Goal: Transaction & Acquisition: Purchase product/service

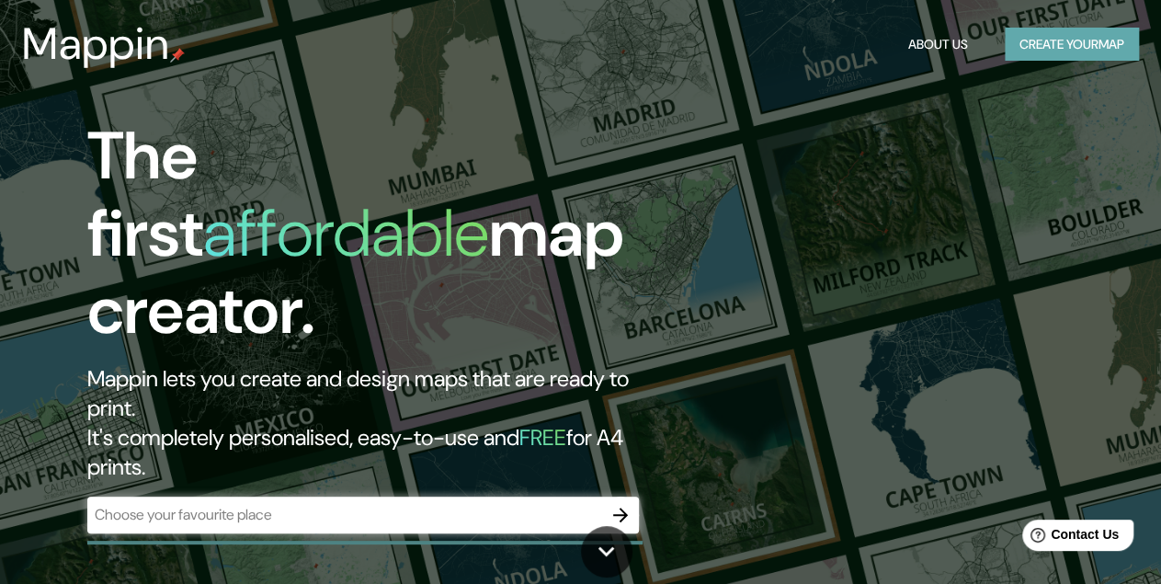
click at [1053, 38] on button "Create your map" at bounding box center [1072, 45] width 134 height 34
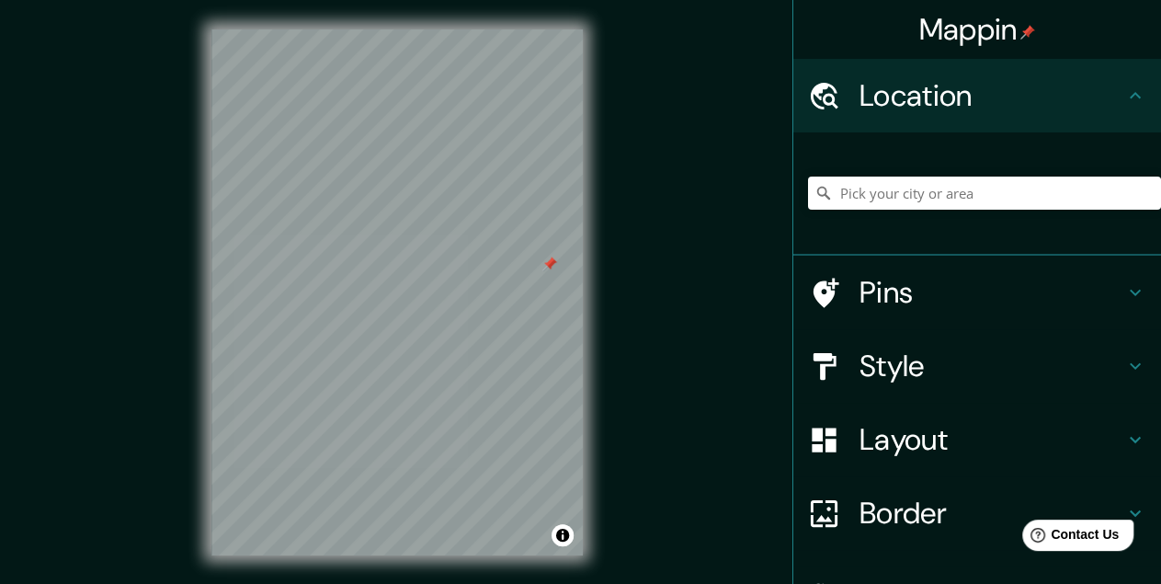
click at [920, 89] on h4 "Location" at bounding box center [992, 95] width 265 height 37
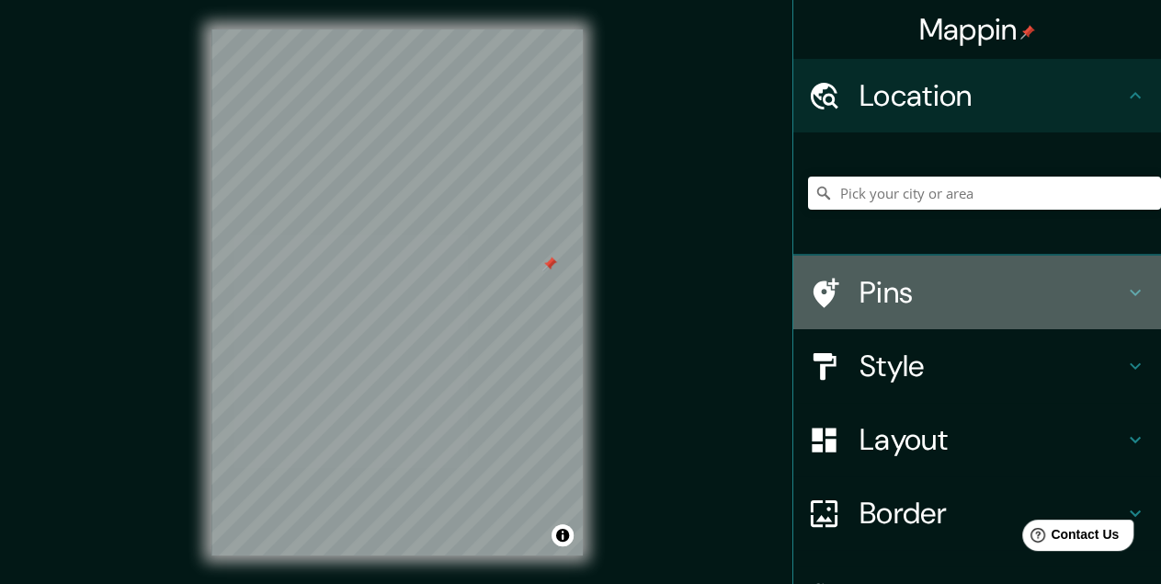
click at [862, 292] on h4 "Pins" at bounding box center [992, 292] width 265 height 37
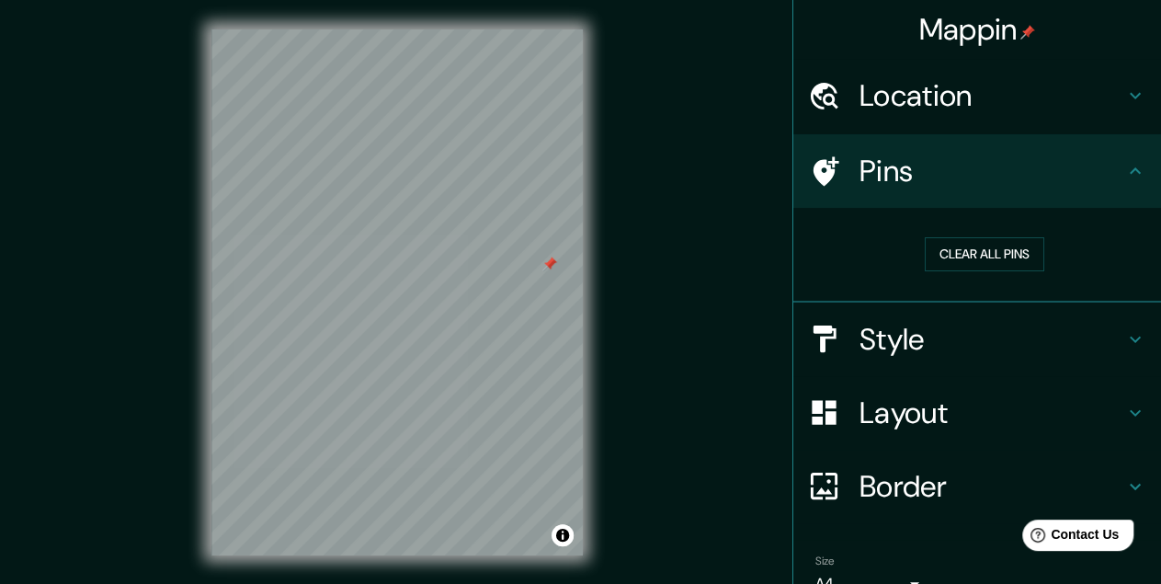
click at [875, 177] on h4 "Pins" at bounding box center [992, 171] width 265 height 37
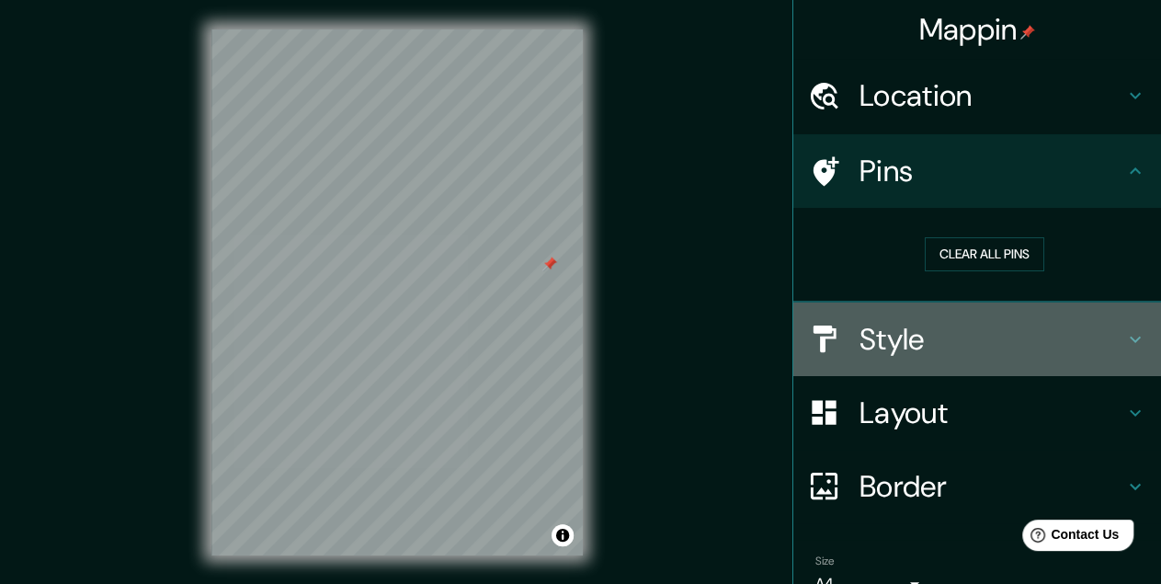
click at [910, 326] on h4 "Style" at bounding box center [992, 339] width 265 height 37
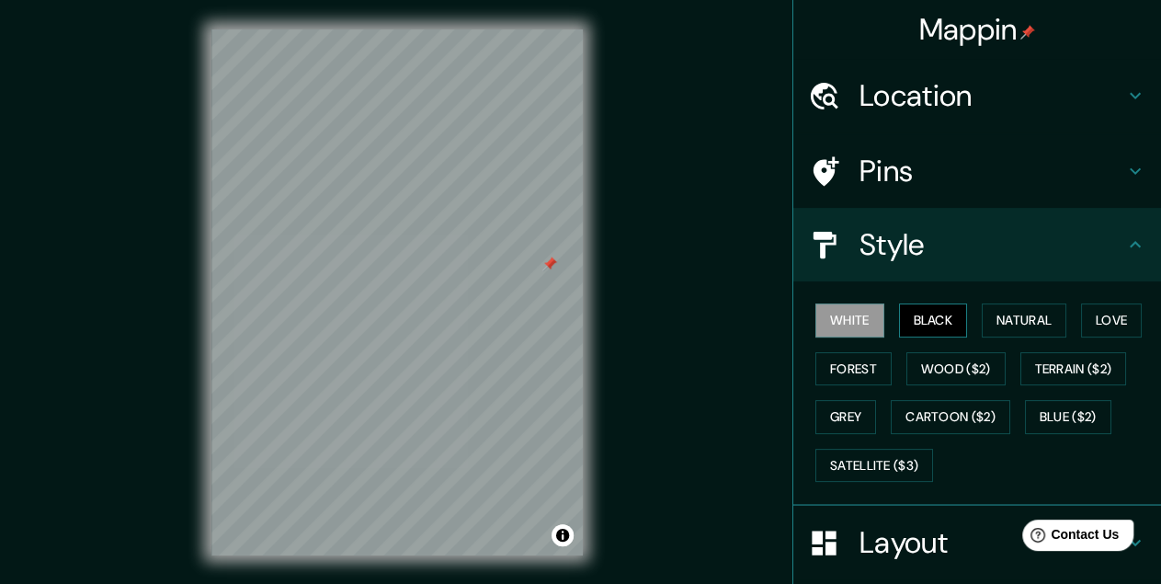
click at [923, 328] on button "Black" at bounding box center [933, 320] width 69 height 34
click at [1019, 325] on button "Natural" at bounding box center [1024, 320] width 85 height 34
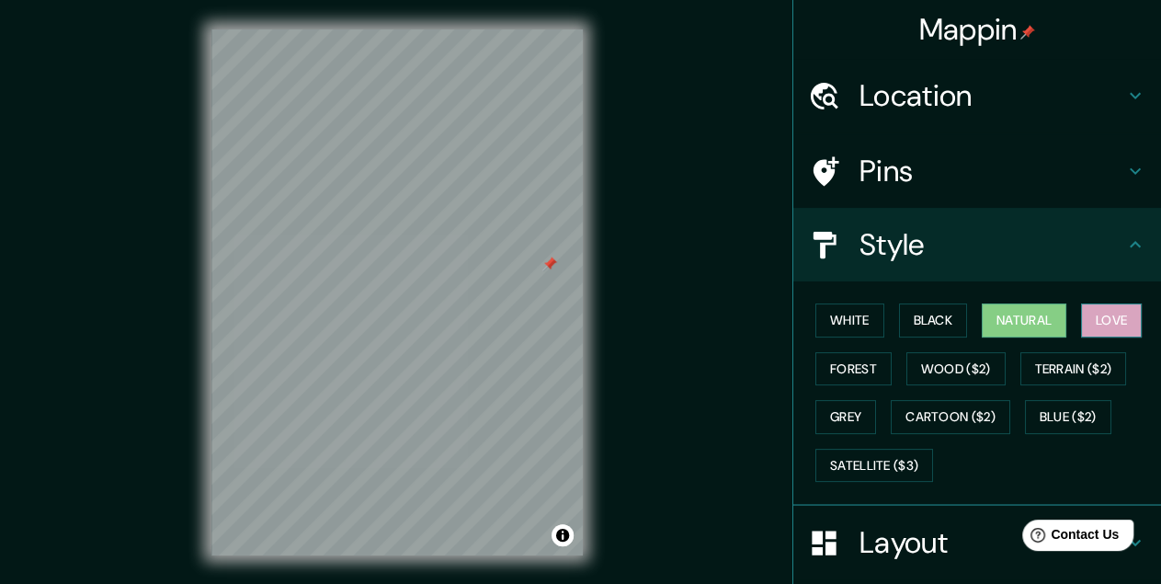
click at [1104, 322] on button "Love" at bounding box center [1111, 320] width 61 height 34
click at [1025, 321] on button "Natural" at bounding box center [1024, 320] width 85 height 34
click at [866, 367] on button "Forest" at bounding box center [854, 369] width 76 height 34
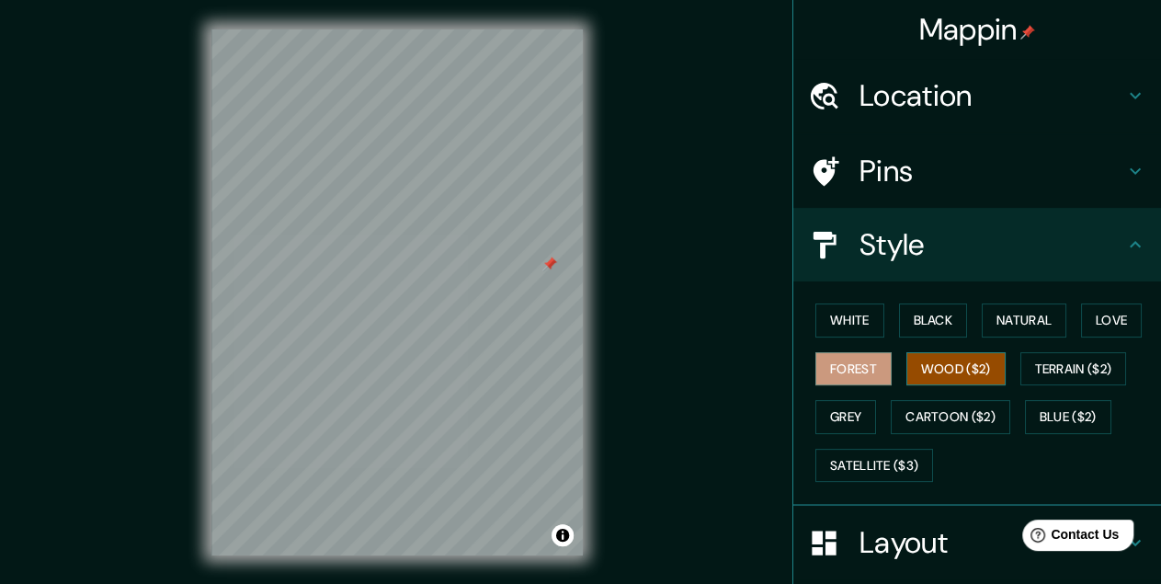
click at [938, 371] on button "Wood ($2)" at bounding box center [956, 369] width 99 height 34
click at [937, 322] on button "Black" at bounding box center [933, 320] width 69 height 34
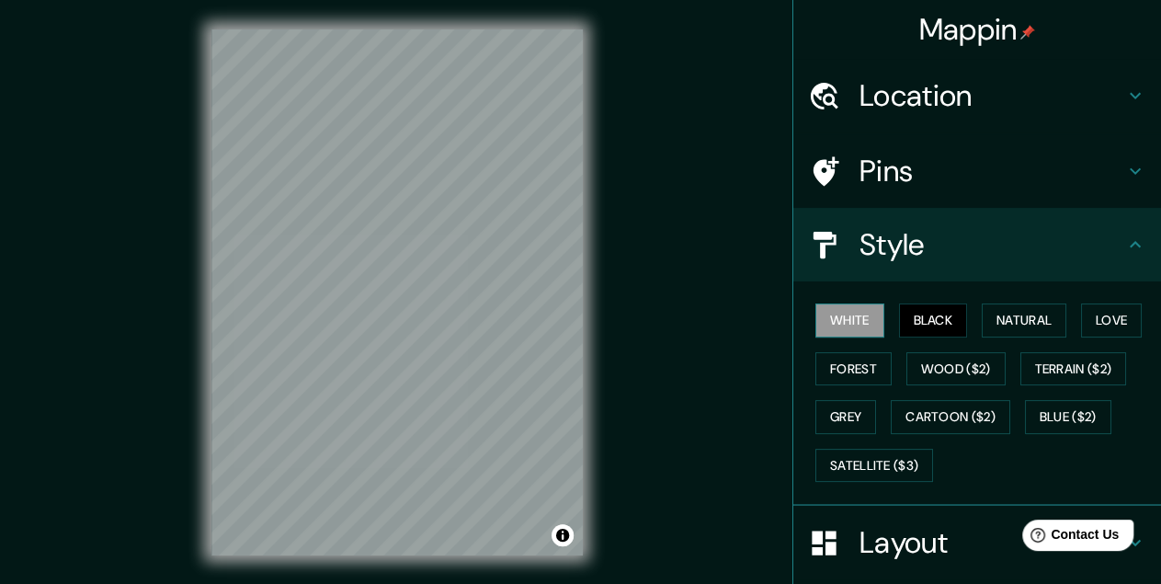
click at [874, 332] on button "White" at bounding box center [850, 320] width 69 height 34
click at [1020, 326] on button "Natural" at bounding box center [1024, 320] width 85 height 34
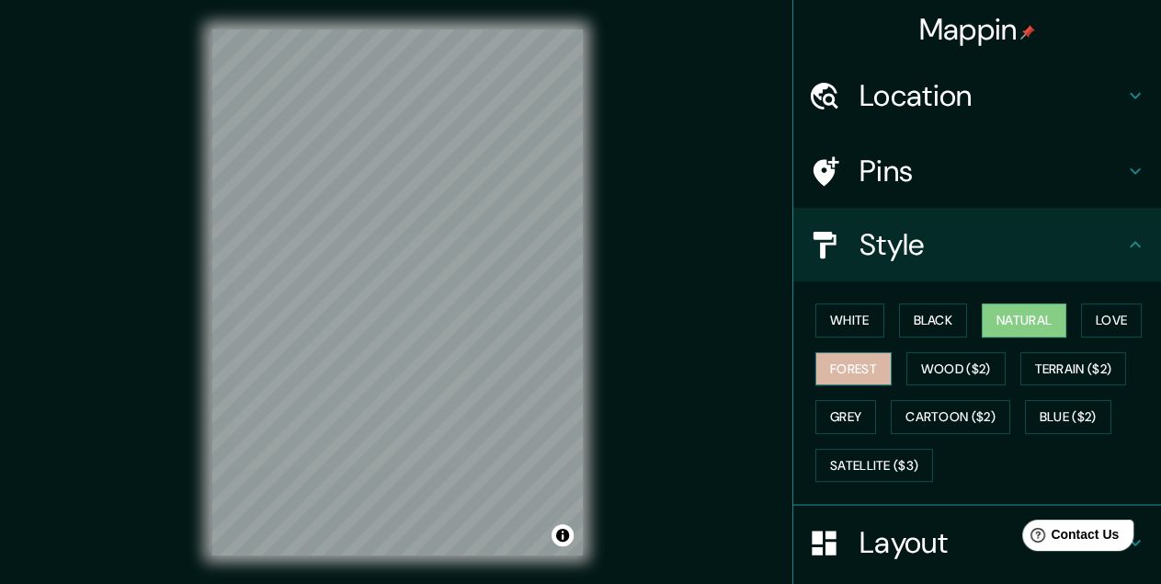
click at [851, 372] on button "Forest" at bounding box center [854, 369] width 76 height 34
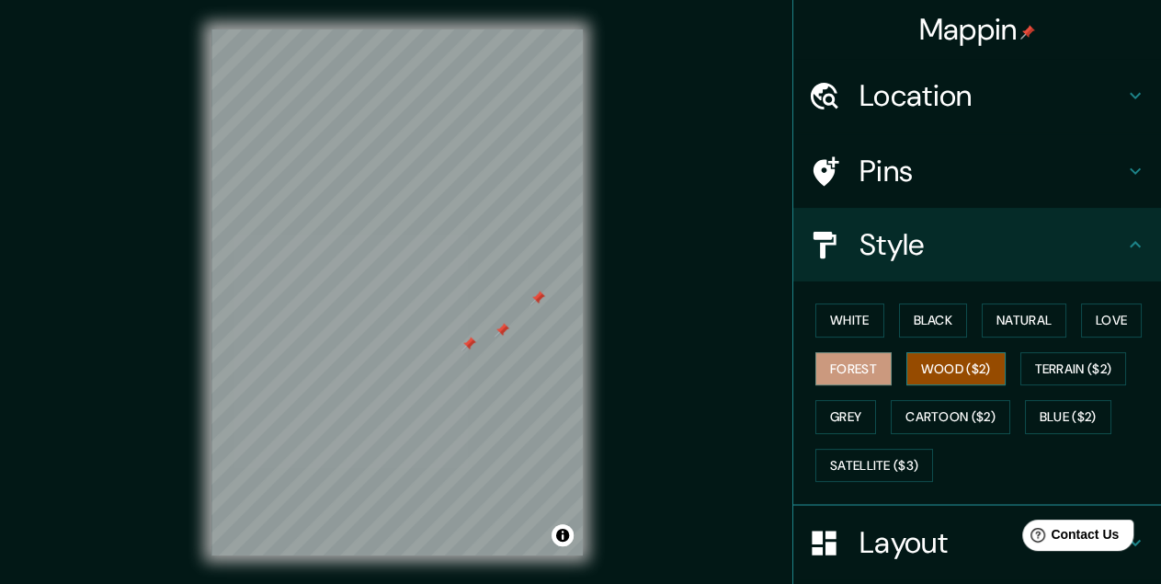
click at [976, 358] on button "Wood ($2)" at bounding box center [956, 369] width 99 height 34
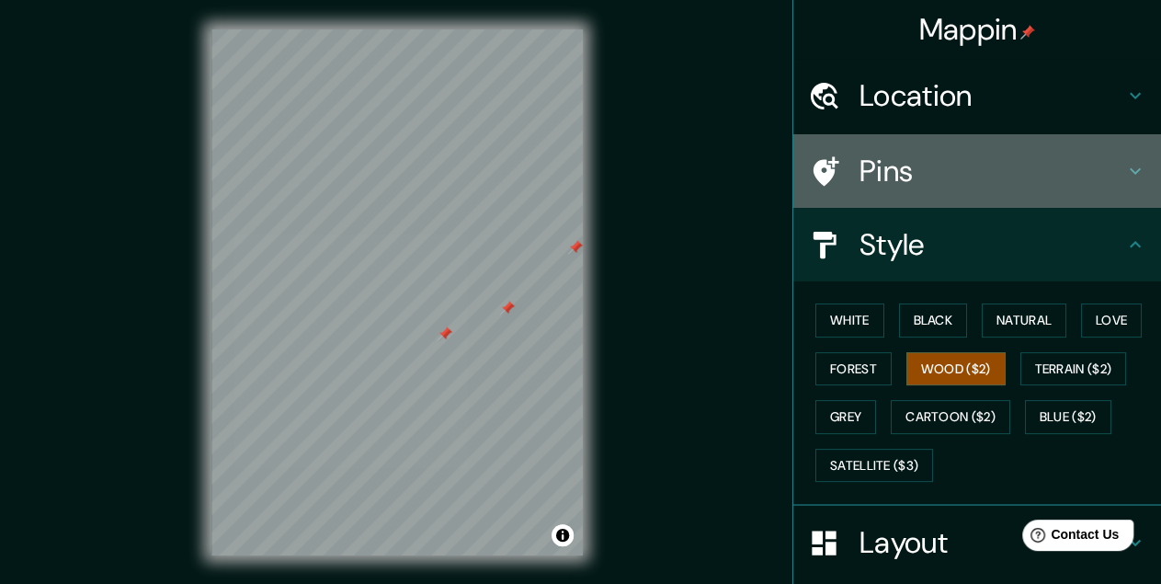
click at [873, 180] on h4 "Pins" at bounding box center [992, 171] width 265 height 37
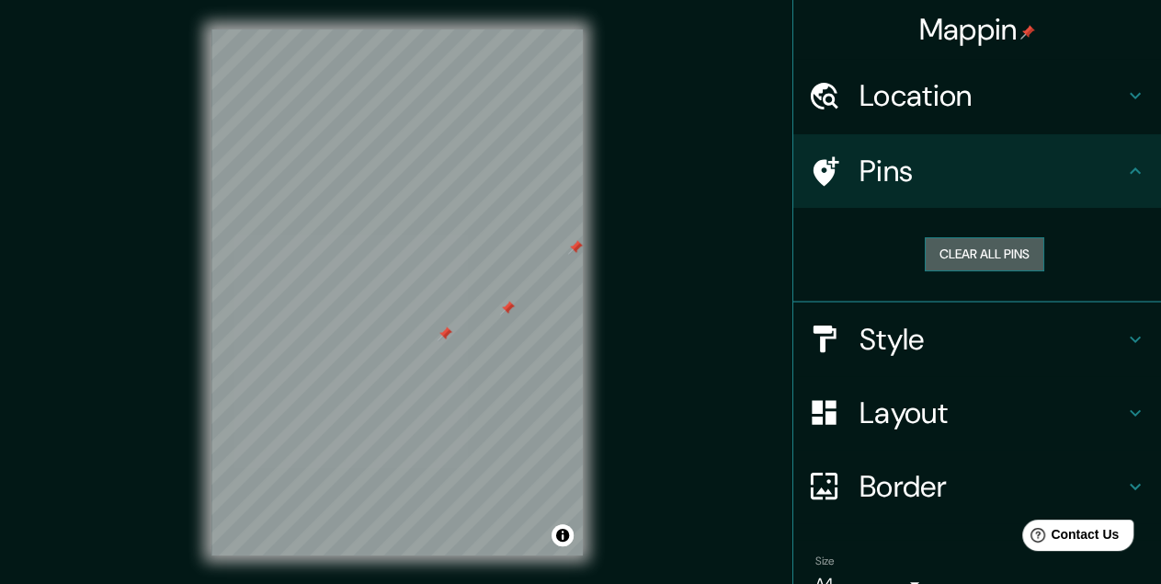
click at [983, 259] on button "Clear all pins" at bounding box center [985, 254] width 120 height 34
click at [882, 166] on h4 "Pins" at bounding box center [992, 171] width 265 height 37
click at [888, 325] on h4 "Style" at bounding box center [992, 339] width 265 height 37
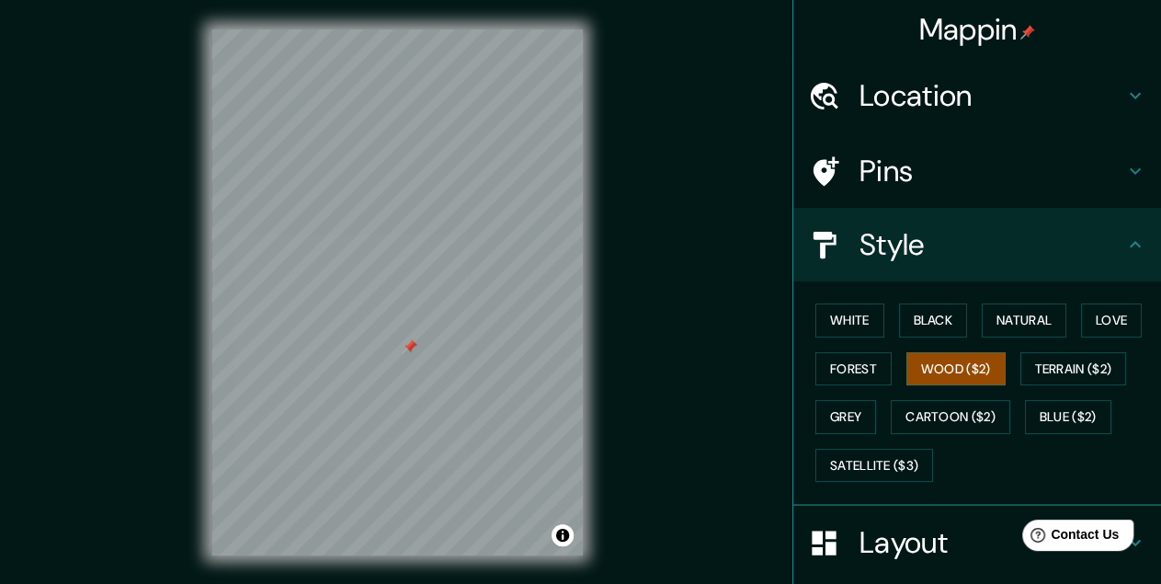
click at [893, 177] on h4 "Pins" at bounding box center [992, 171] width 265 height 37
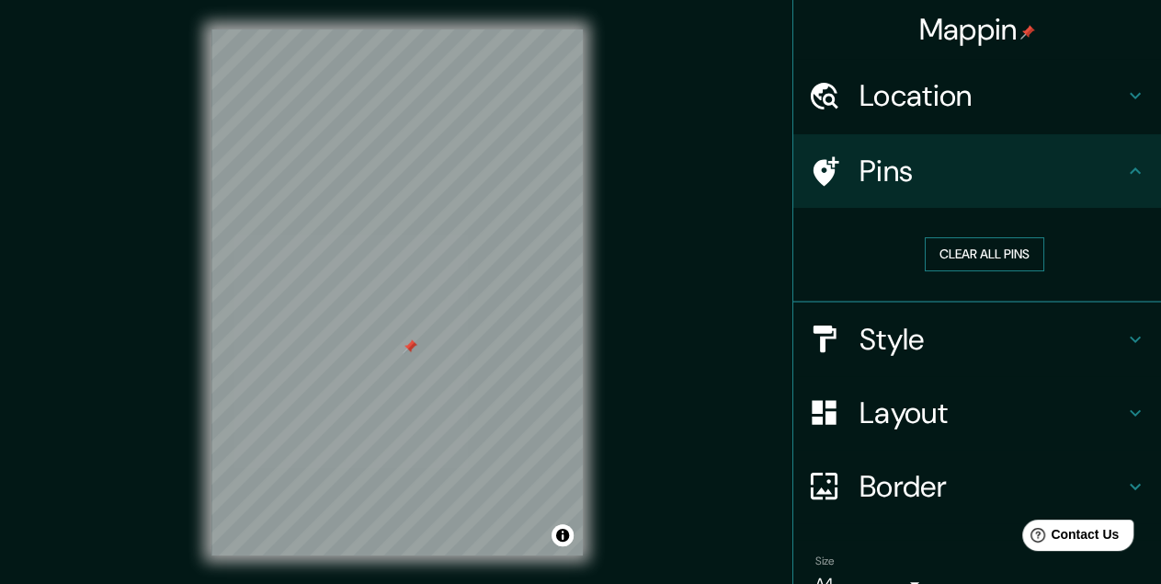
click at [945, 248] on button "Clear all pins" at bounding box center [985, 254] width 120 height 34
click at [923, 340] on h4 "Style" at bounding box center [992, 339] width 265 height 37
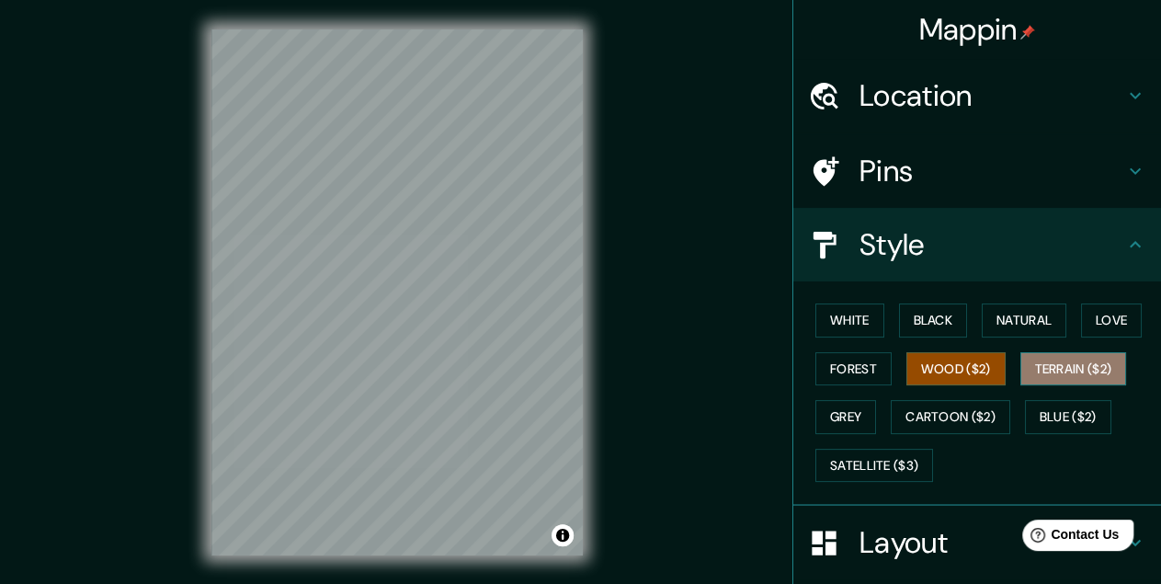
click at [1086, 373] on button "Terrain ($2)" at bounding box center [1074, 369] width 107 height 34
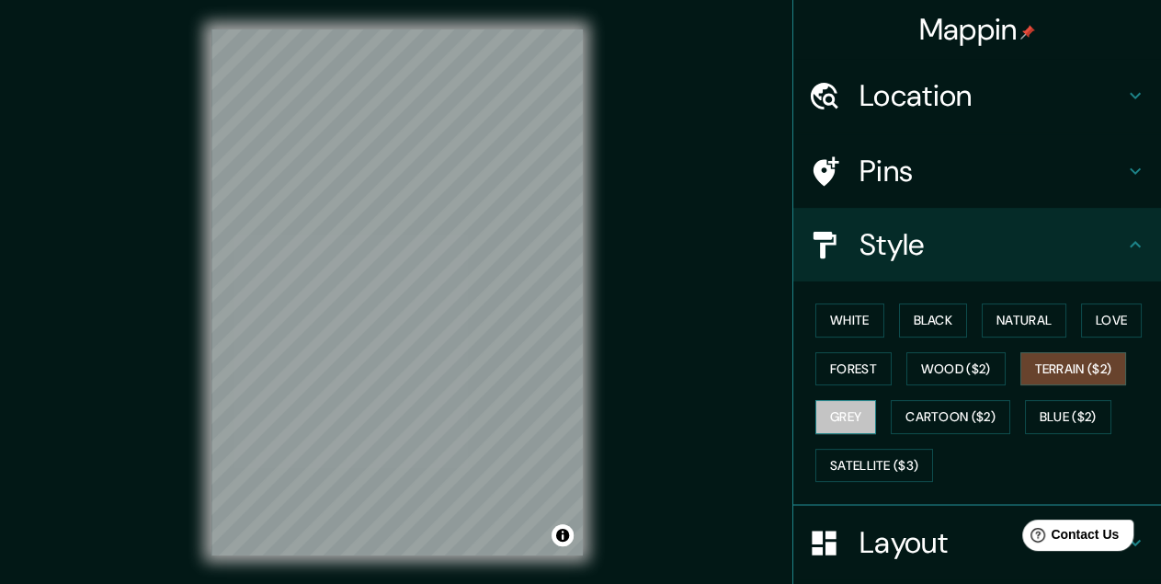
click at [848, 415] on button "Grey" at bounding box center [846, 417] width 61 height 34
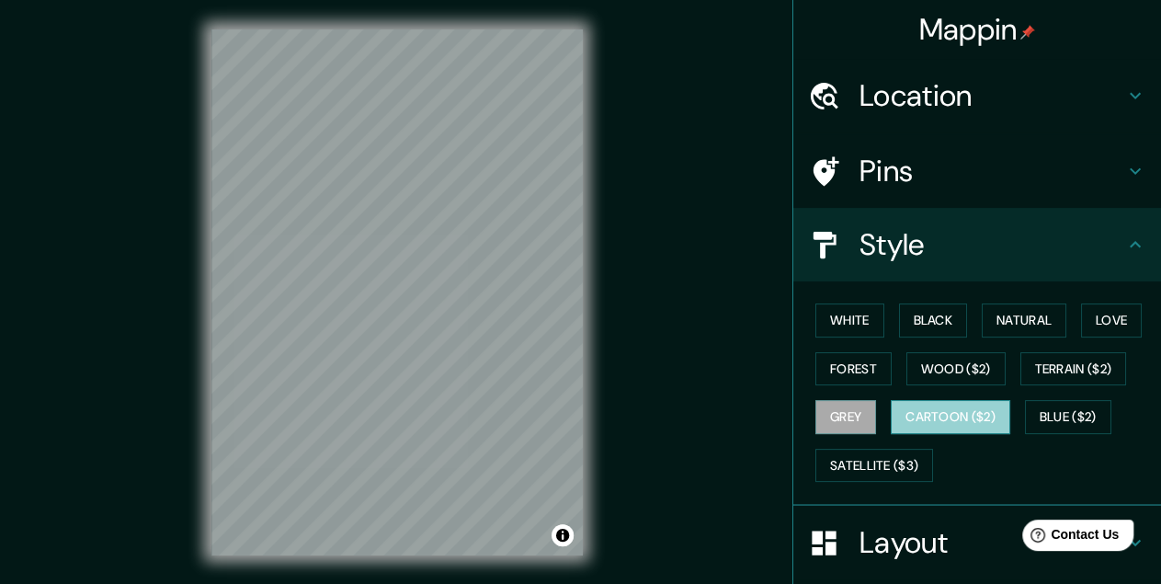
click at [944, 411] on button "Cartoon ($2)" at bounding box center [951, 417] width 120 height 34
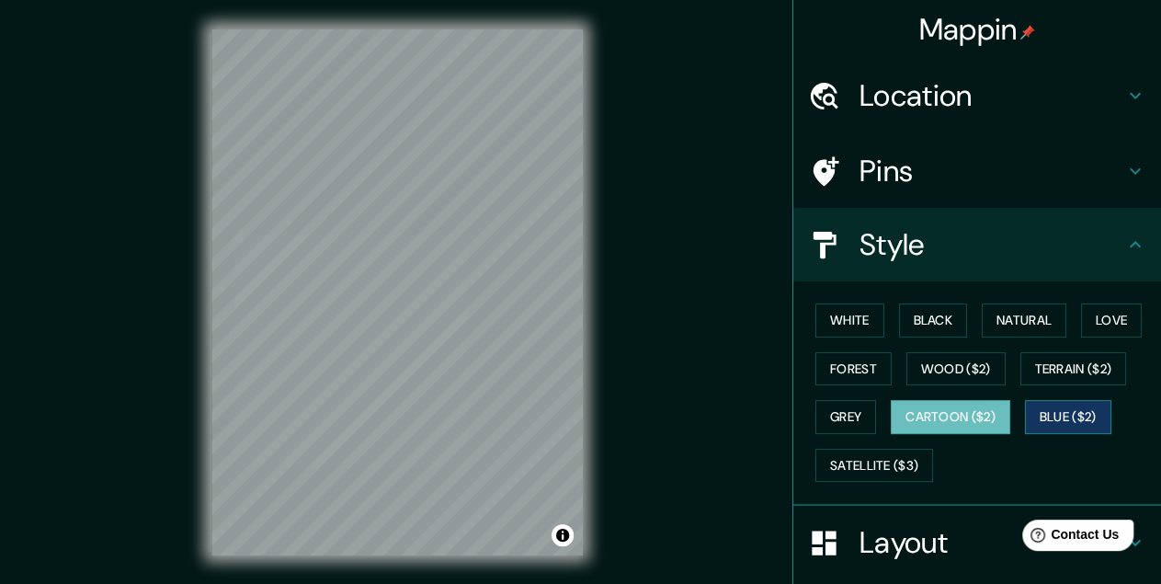
click at [1064, 413] on button "Blue ($2)" at bounding box center [1068, 417] width 86 height 34
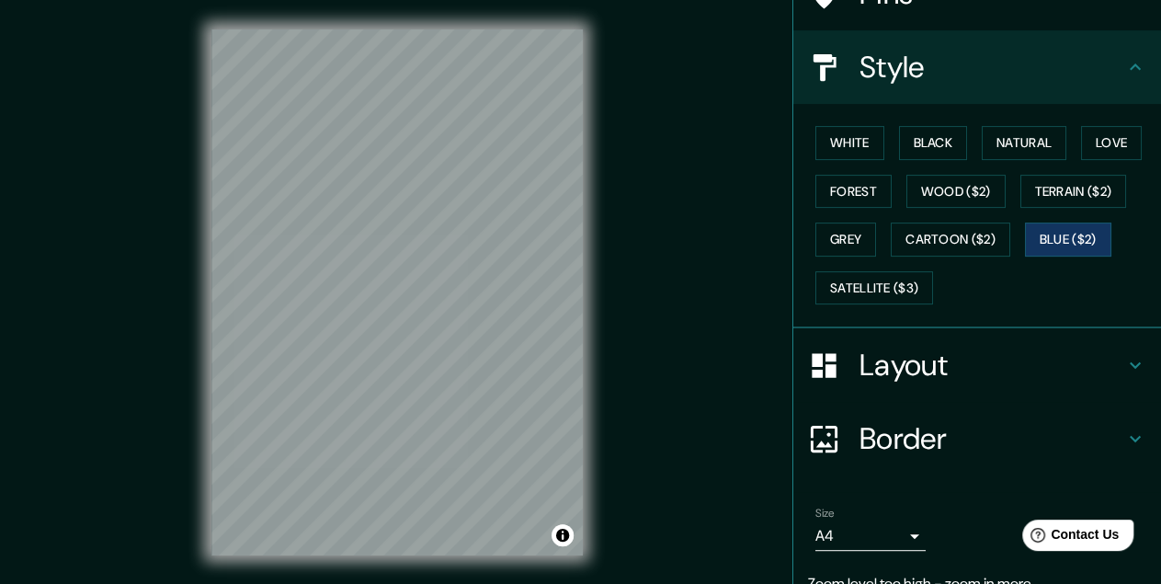
scroll to position [191, 0]
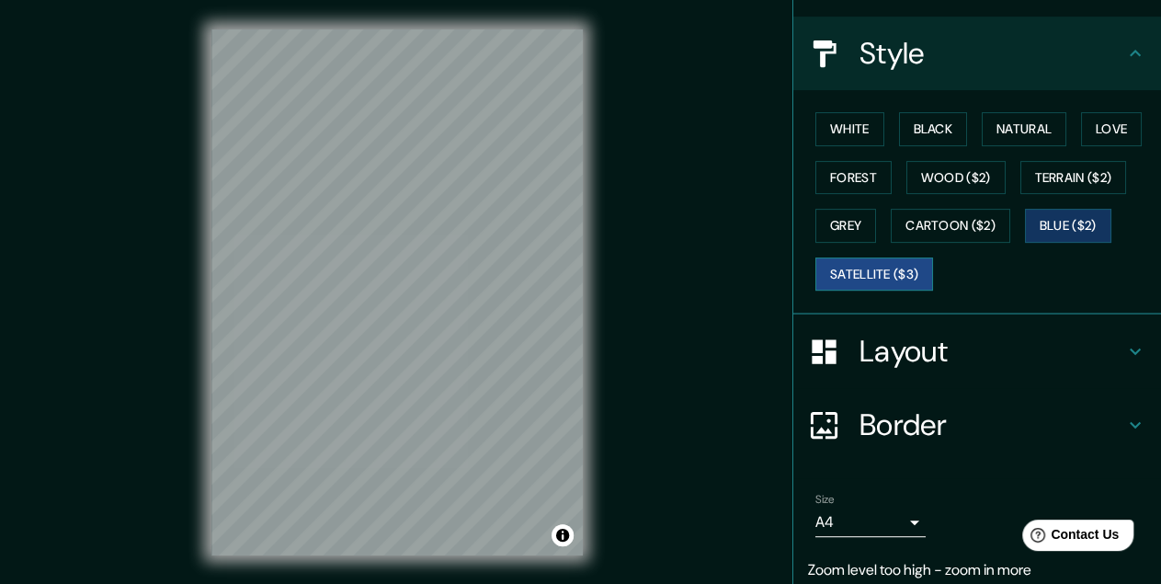
click at [870, 280] on button "Satellite ($3)" at bounding box center [875, 274] width 118 height 34
click at [568, 537] on button "Toggle attribution" at bounding box center [563, 535] width 22 height 22
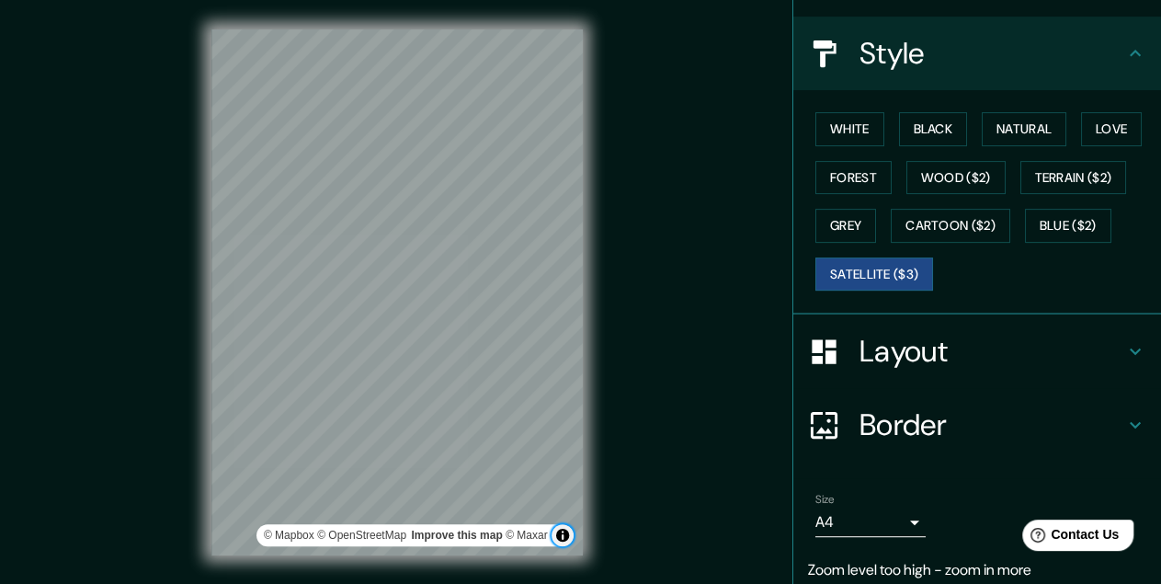
click at [568, 537] on button "Toggle attribution" at bounding box center [563, 535] width 22 height 22
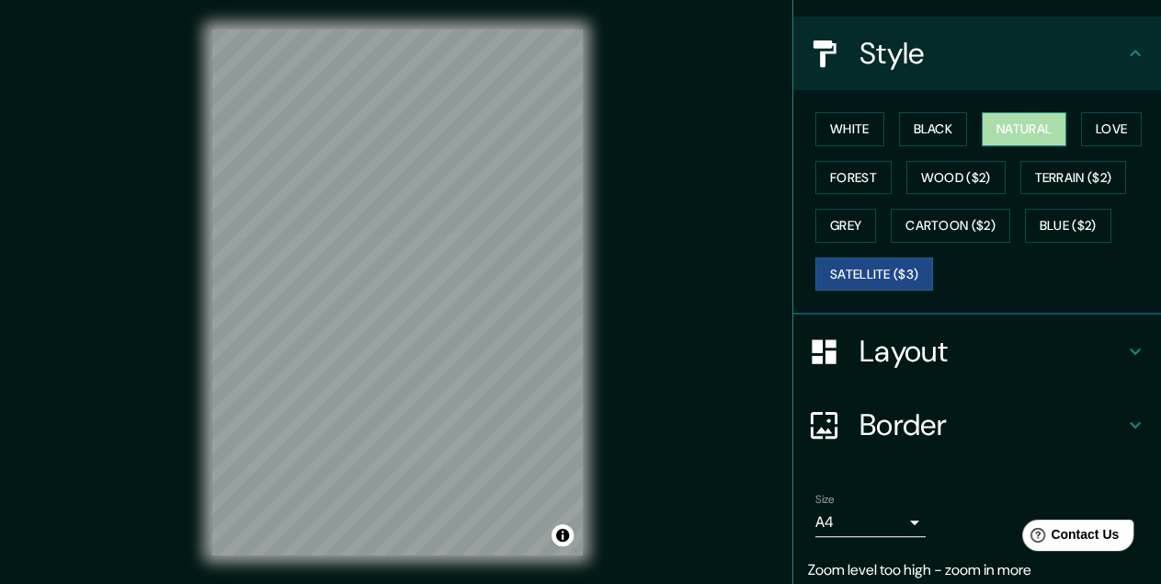
click at [1009, 135] on button "Natural" at bounding box center [1024, 129] width 85 height 34
click at [916, 355] on h4 "Layout" at bounding box center [992, 351] width 265 height 37
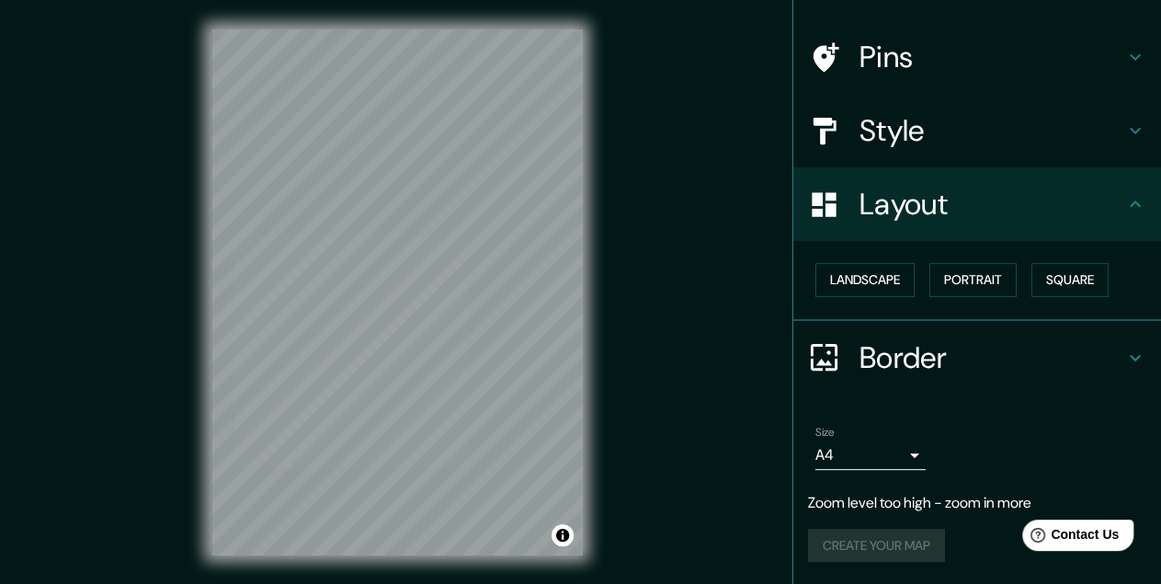
scroll to position [129, 0]
click at [869, 263] on button "Landscape" at bounding box center [865, 280] width 99 height 34
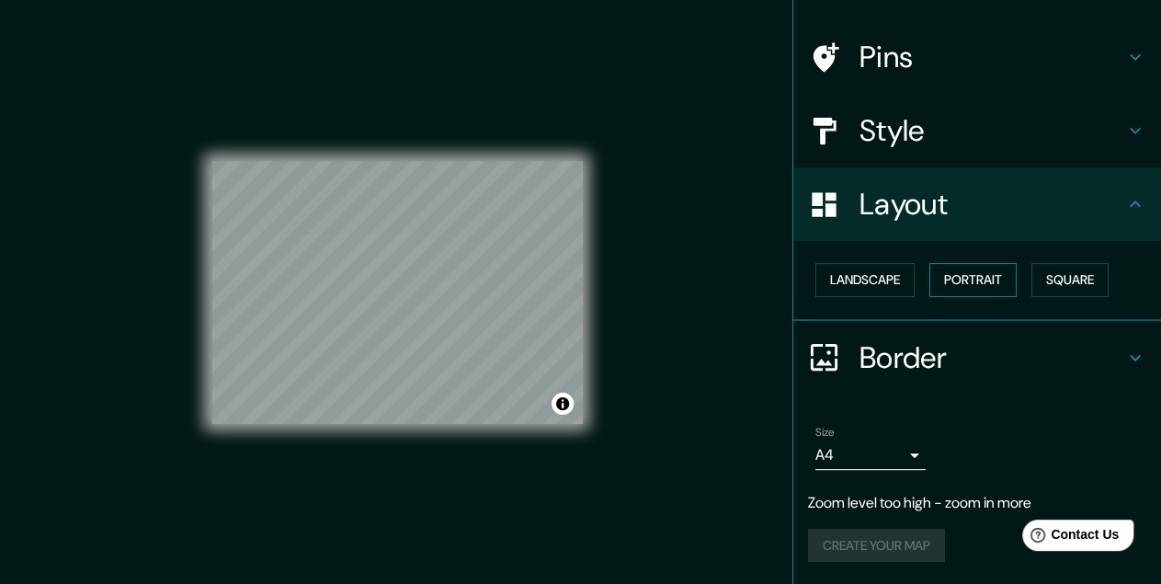
click at [983, 264] on button "Portrait" at bounding box center [973, 280] width 87 height 34
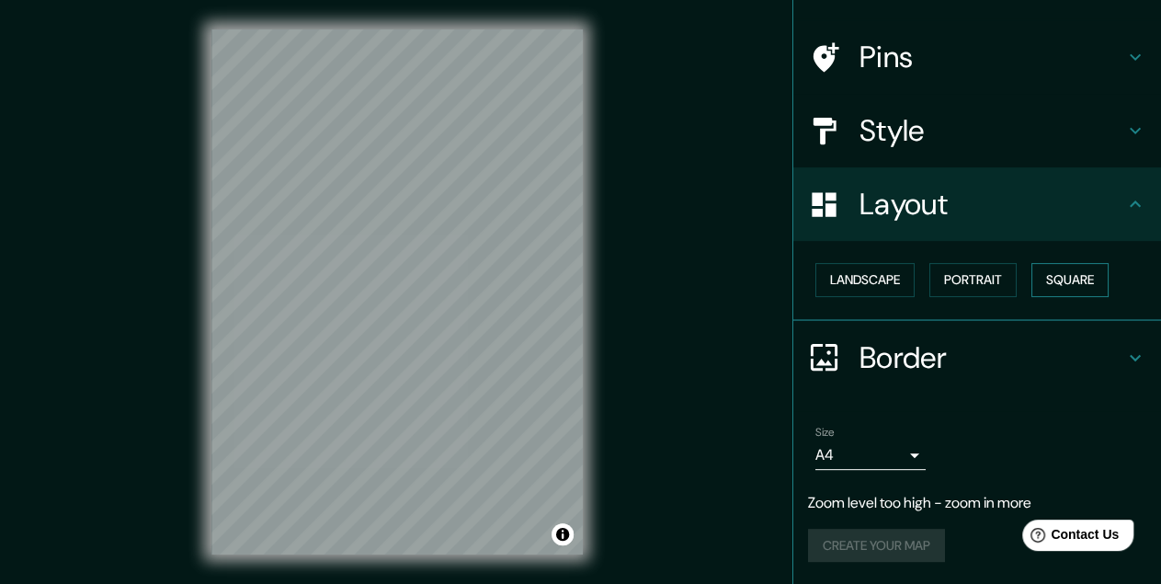
click at [1093, 267] on button "Square" at bounding box center [1070, 280] width 77 height 34
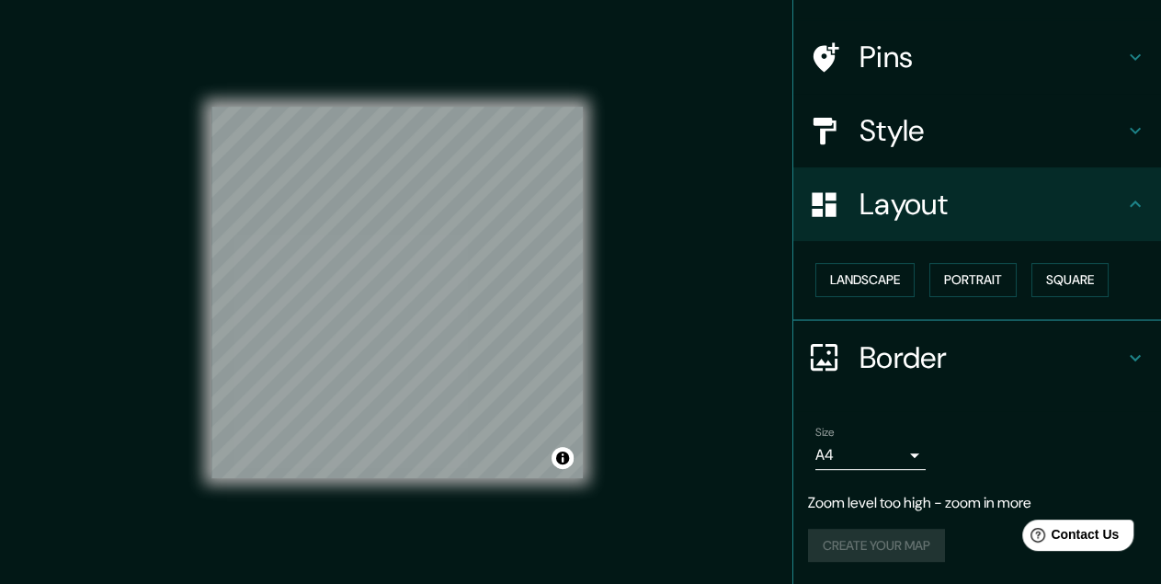
click at [856, 280] on div "Landscape [GEOGRAPHIC_DATA]" at bounding box center [984, 280] width 353 height 49
click at [840, 269] on button "Landscape" at bounding box center [865, 280] width 99 height 34
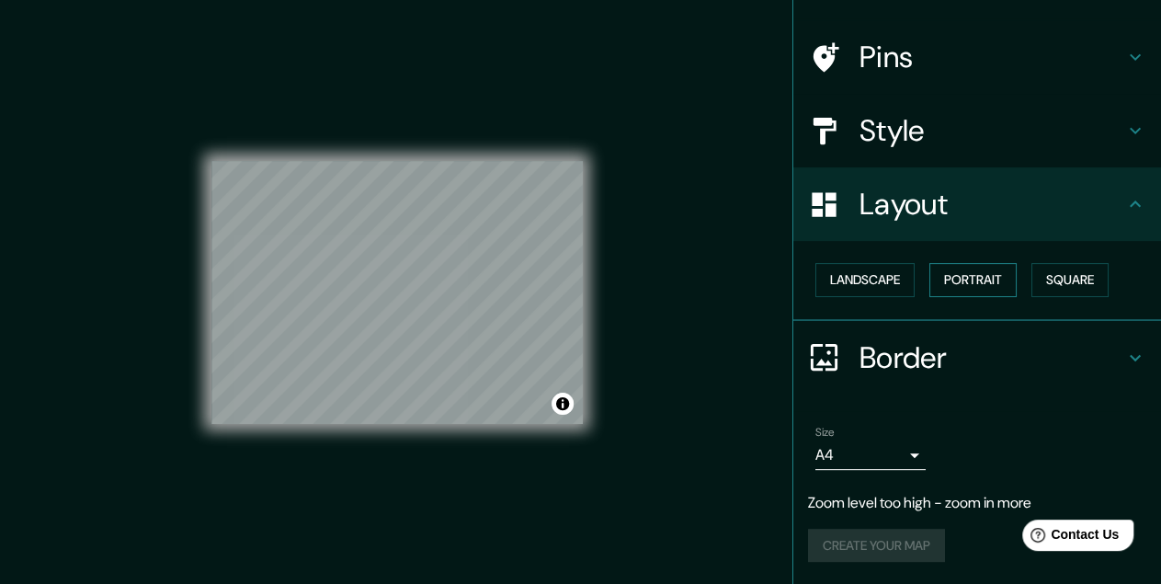
click at [981, 263] on button "Portrait" at bounding box center [973, 280] width 87 height 34
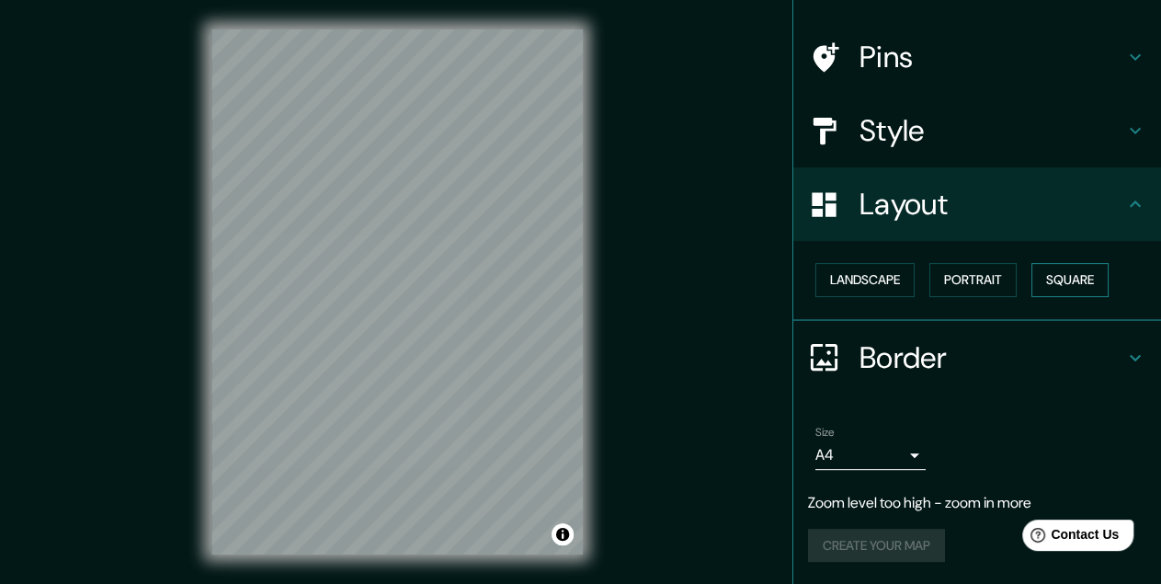
click at [1084, 263] on button "Square" at bounding box center [1070, 280] width 77 height 34
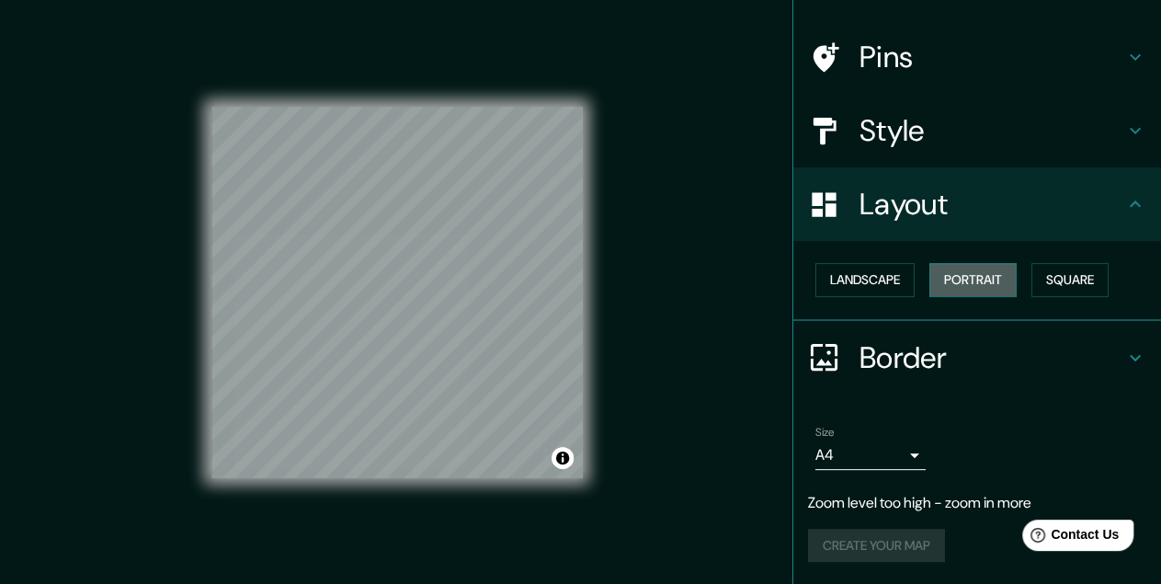
click at [1002, 266] on button "Portrait" at bounding box center [973, 280] width 87 height 34
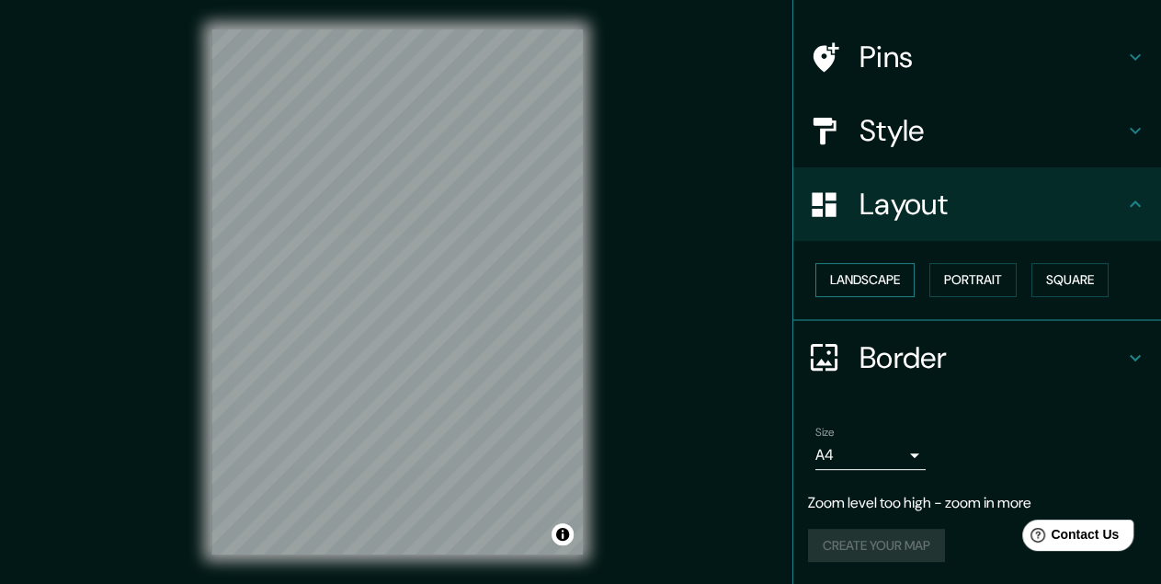
click at [858, 263] on button "Landscape" at bounding box center [865, 280] width 99 height 34
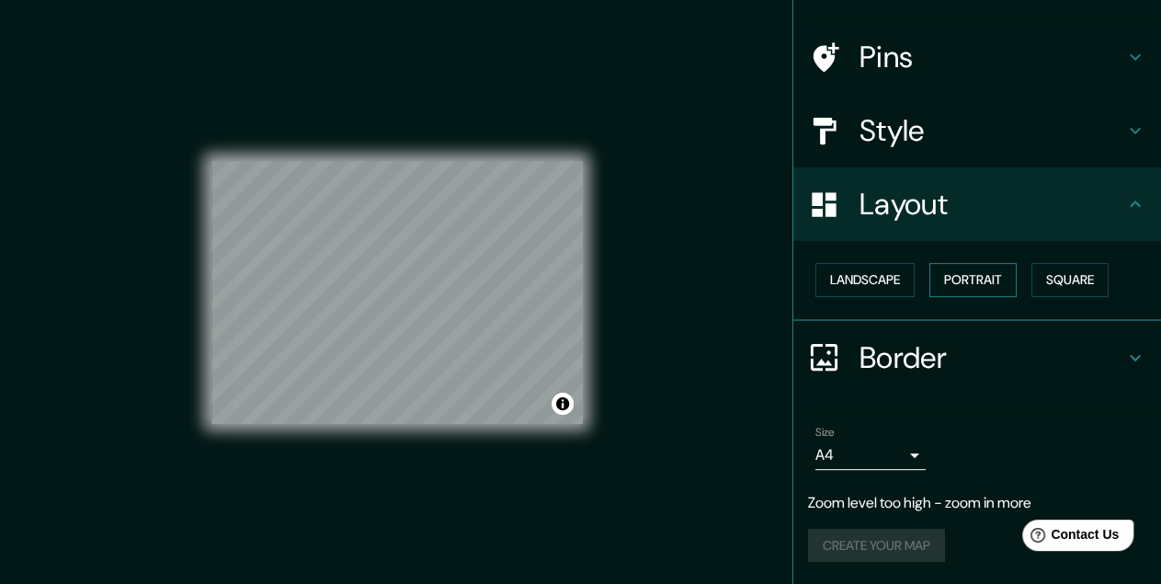
click at [979, 263] on button "Portrait" at bounding box center [973, 280] width 87 height 34
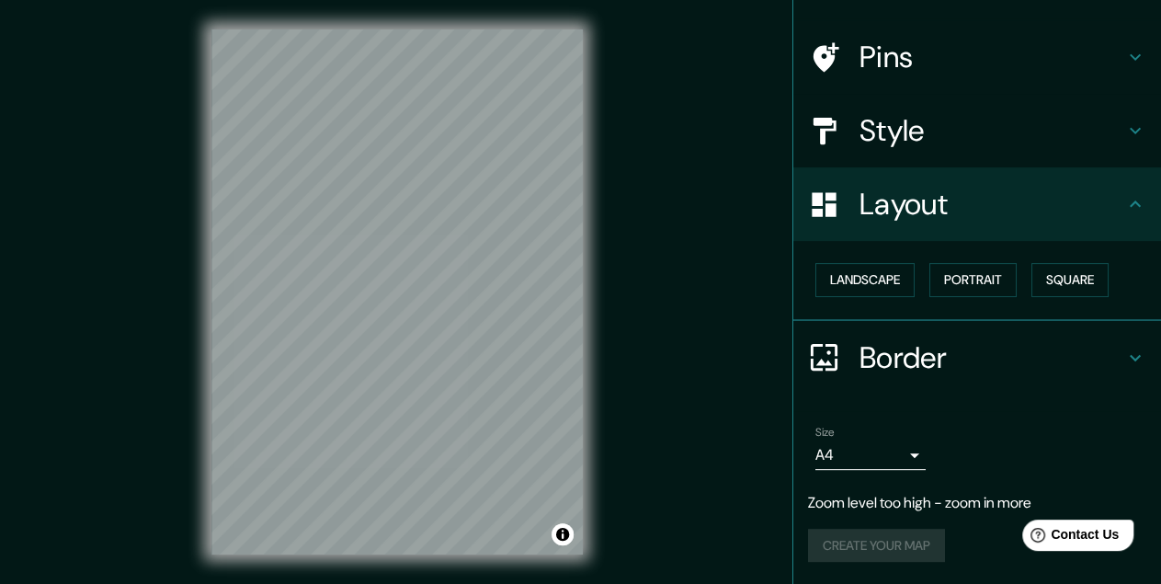
click at [954, 340] on h4 "Border" at bounding box center [992, 357] width 265 height 37
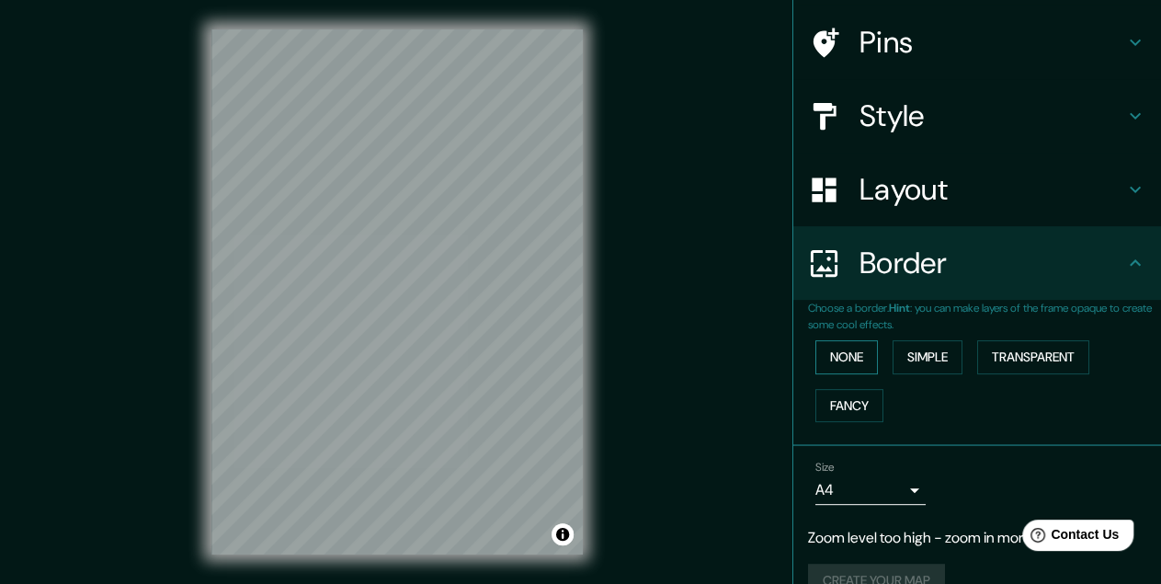
click at [850, 343] on button "None" at bounding box center [847, 357] width 63 height 34
click at [967, 356] on div "None Simple Transparent Fancy" at bounding box center [984, 381] width 353 height 97
click at [1046, 359] on button "Transparent" at bounding box center [1034, 357] width 112 height 34
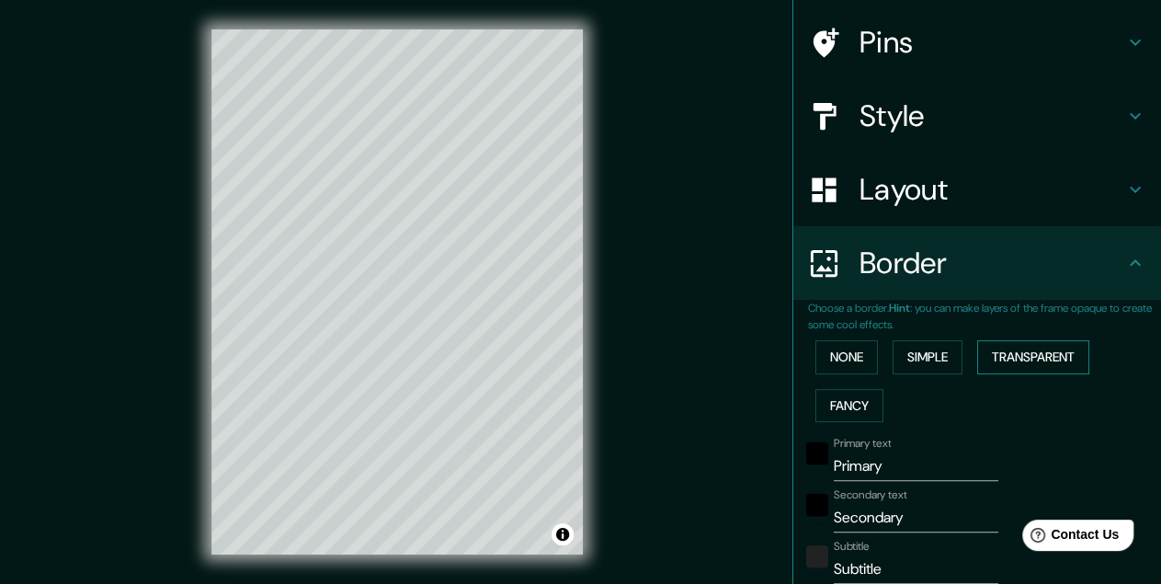
click at [1049, 358] on button "Transparent" at bounding box center [1034, 357] width 112 height 34
type input "194"
type input "32"
click at [864, 412] on button "Fancy" at bounding box center [850, 406] width 68 height 34
click at [849, 360] on button "None" at bounding box center [847, 357] width 63 height 34
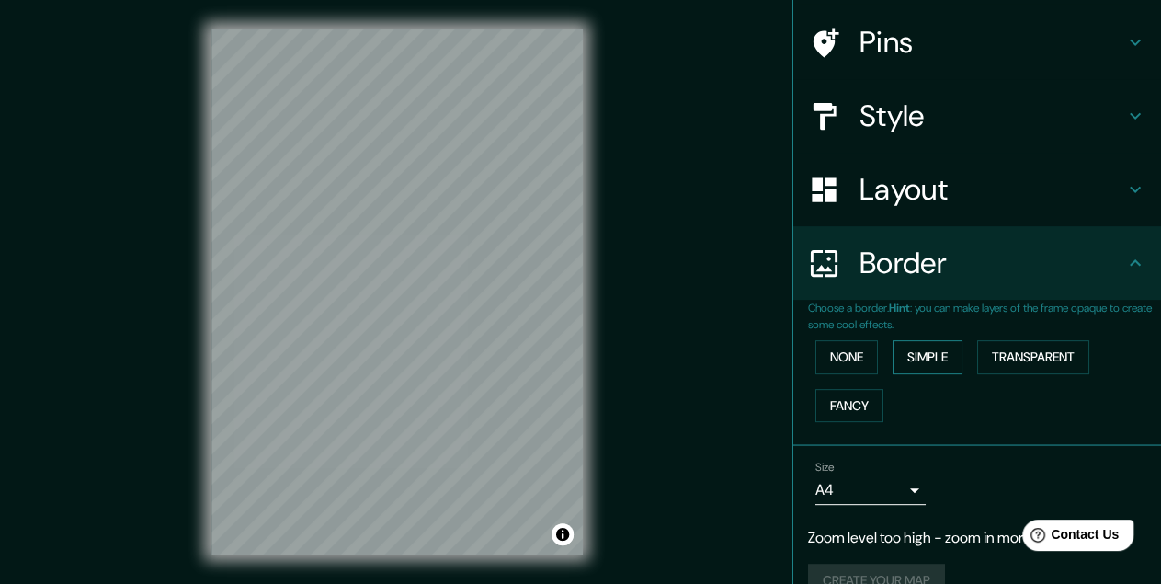
click at [944, 357] on button "Simple" at bounding box center [928, 357] width 70 height 34
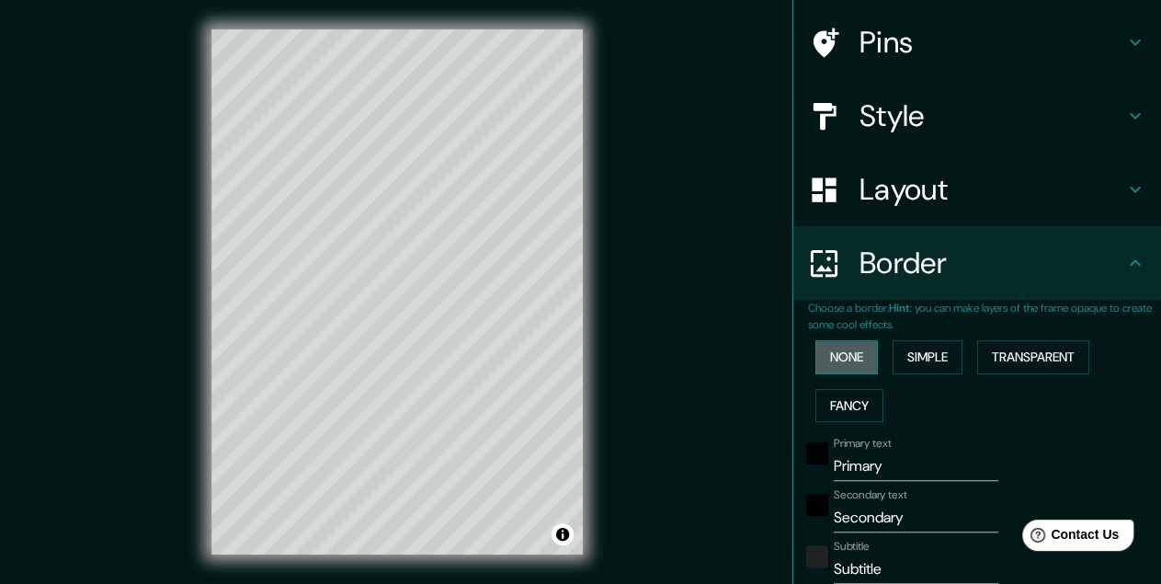
click at [847, 353] on button "None" at bounding box center [847, 357] width 63 height 34
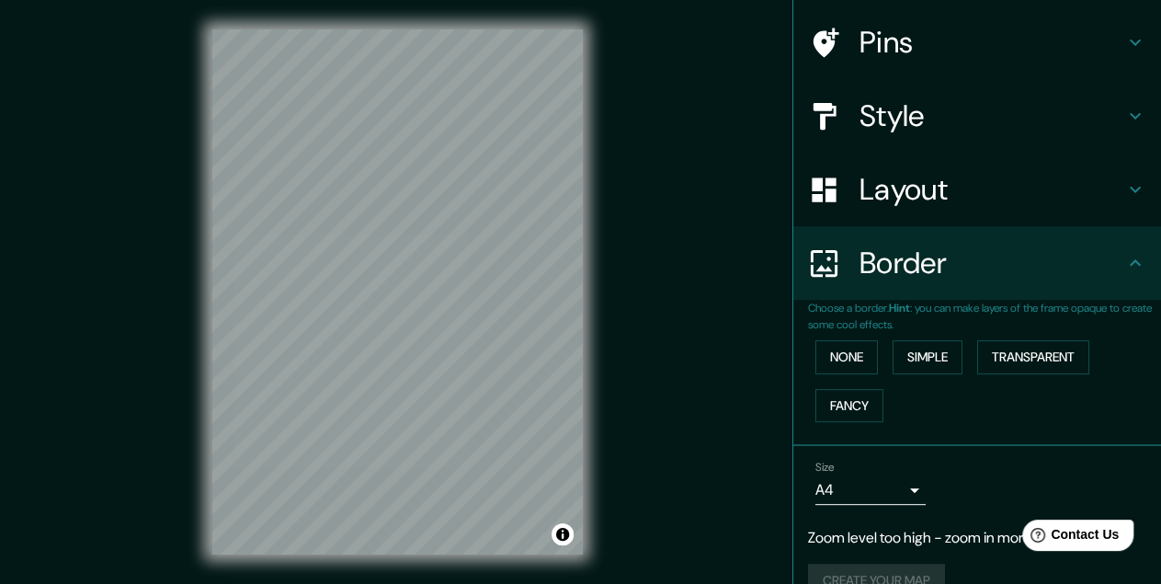
click at [1128, 269] on icon at bounding box center [1136, 263] width 22 height 22
click at [914, 489] on body "Mappin Location Pins Style Layout Border Choose a border. Hint : you can make l…" at bounding box center [580, 292] width 1161 height 584
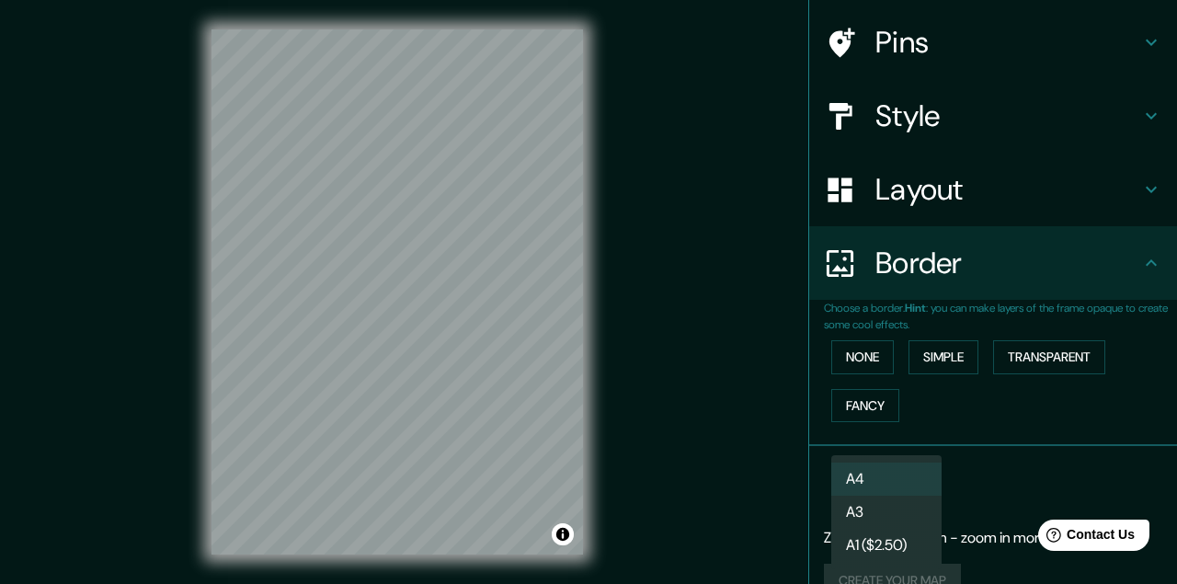
click at [866, 511] on li "A3" at bounding box center [886, 512] width 110 height 33
type input "a4"
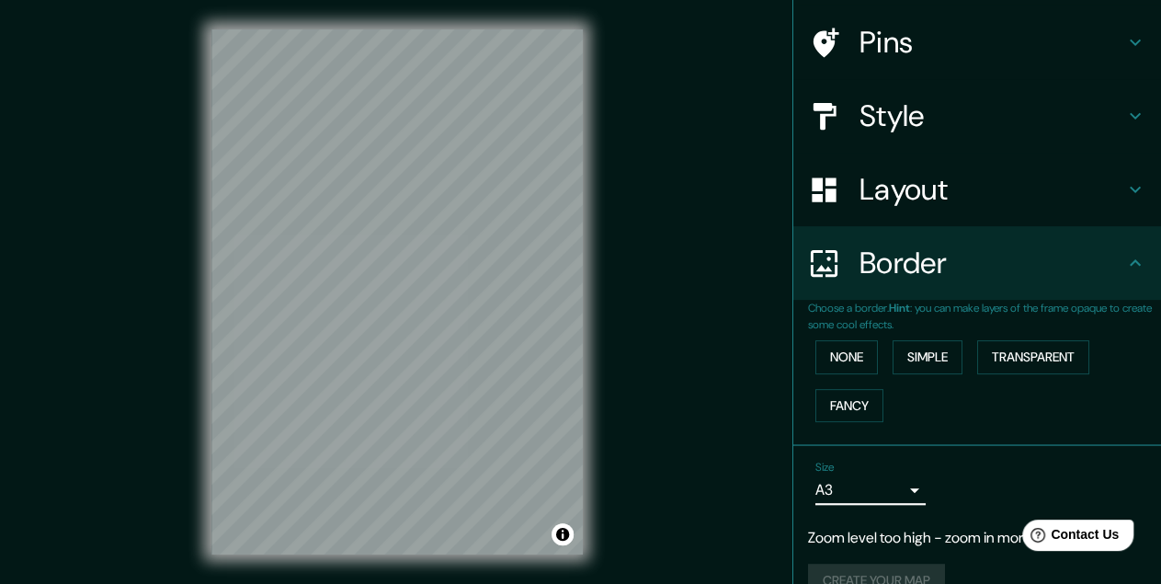
click at [921, 486] on body "Mappin Location Pins Style Layout Border Choose a border. Hint : you can make l…" at bounding box center [580, 292] width 1161 height 584
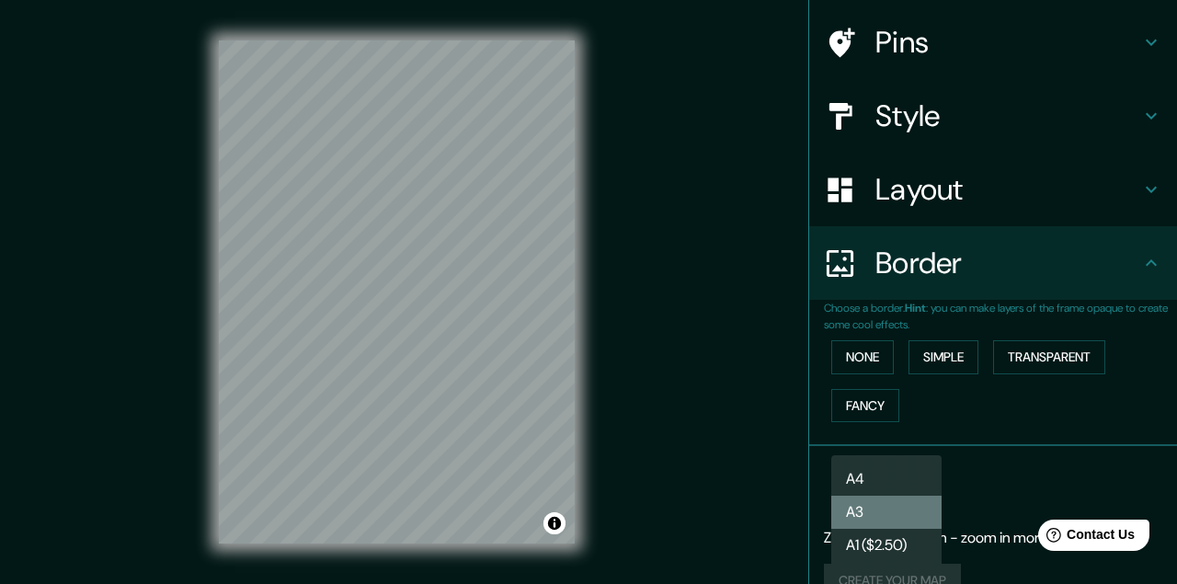
click at [894, 515] on li "A3" at bounding box center [886, 512] width 110 height 33
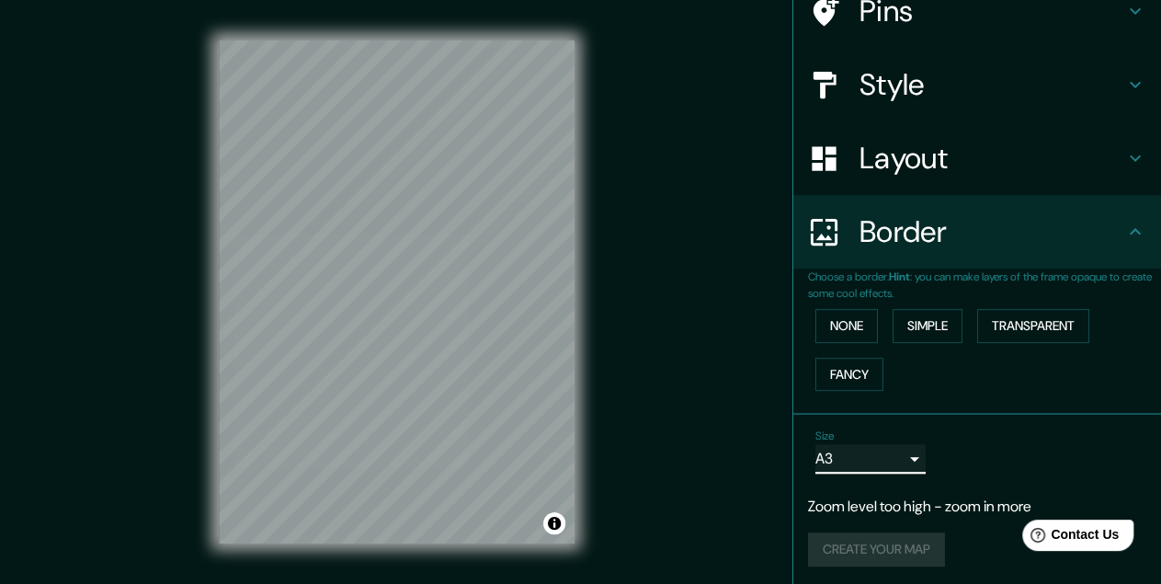
scroll to position [178, 0]
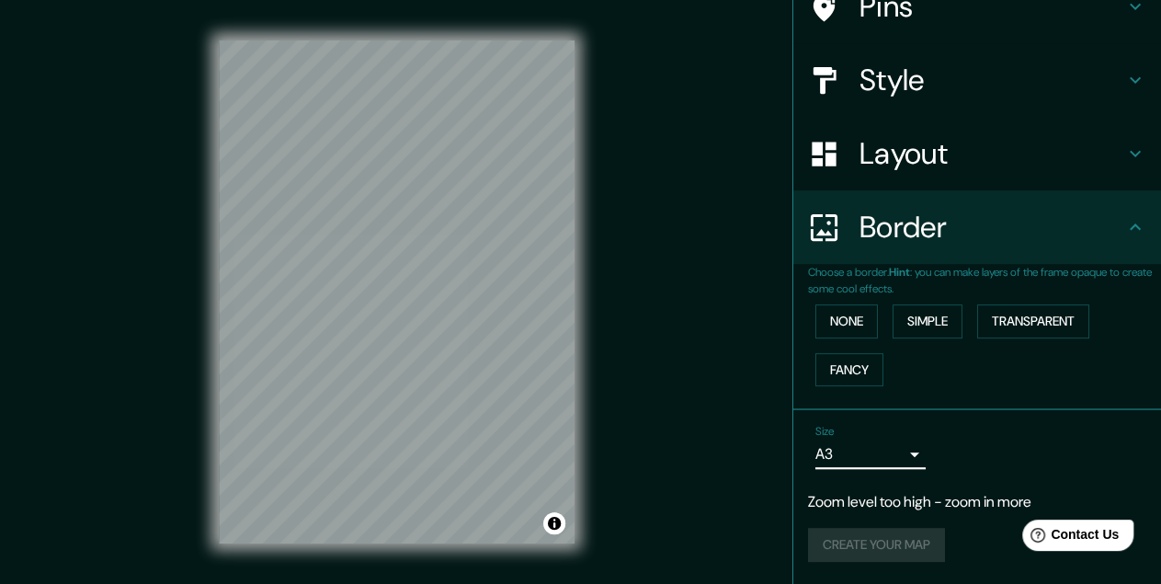
click at [920, 449] on body "Mappin Location Pins Style Layout Border Choose a border. Hint : you can make l…" at bounding box center [580, 292] width 1161 height 584
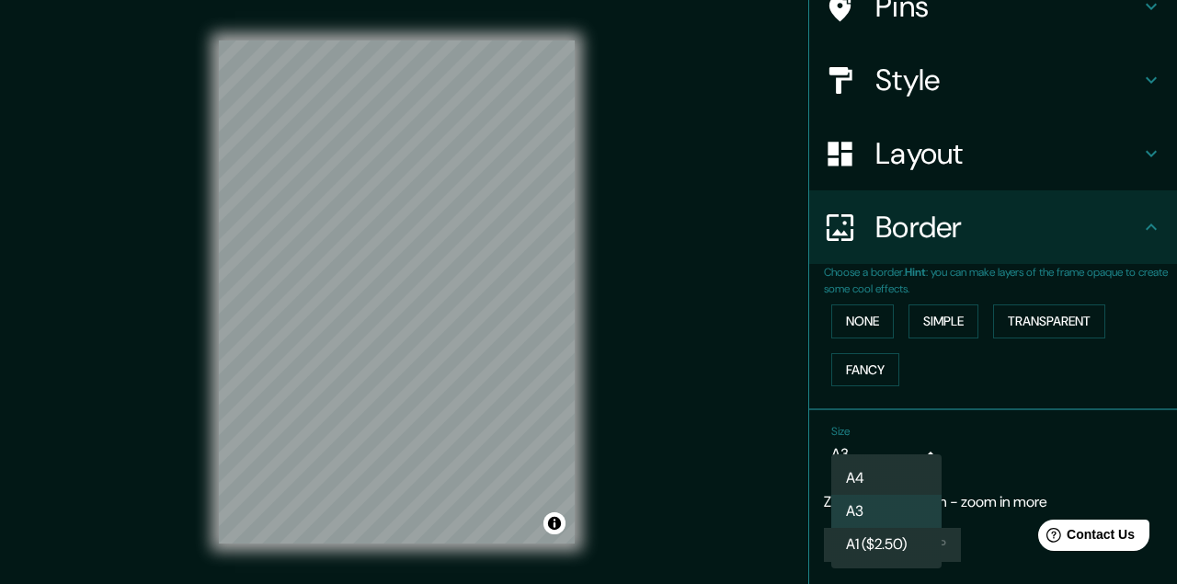
click at [920, 449] on div at bounding box center [588, 292] width 1177 height 584
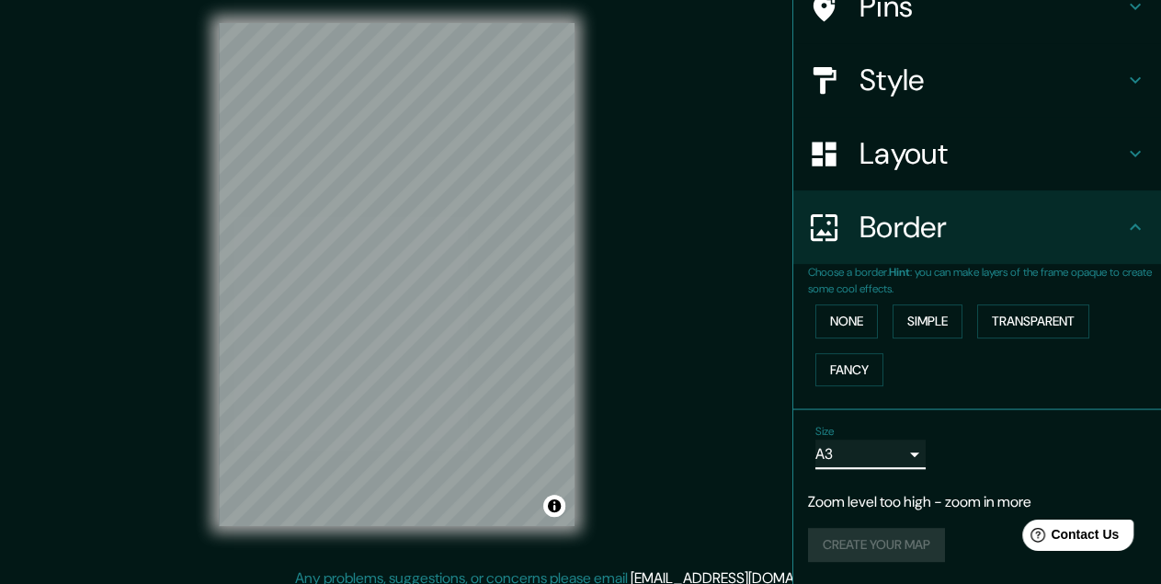
scroll to position [29, 0]
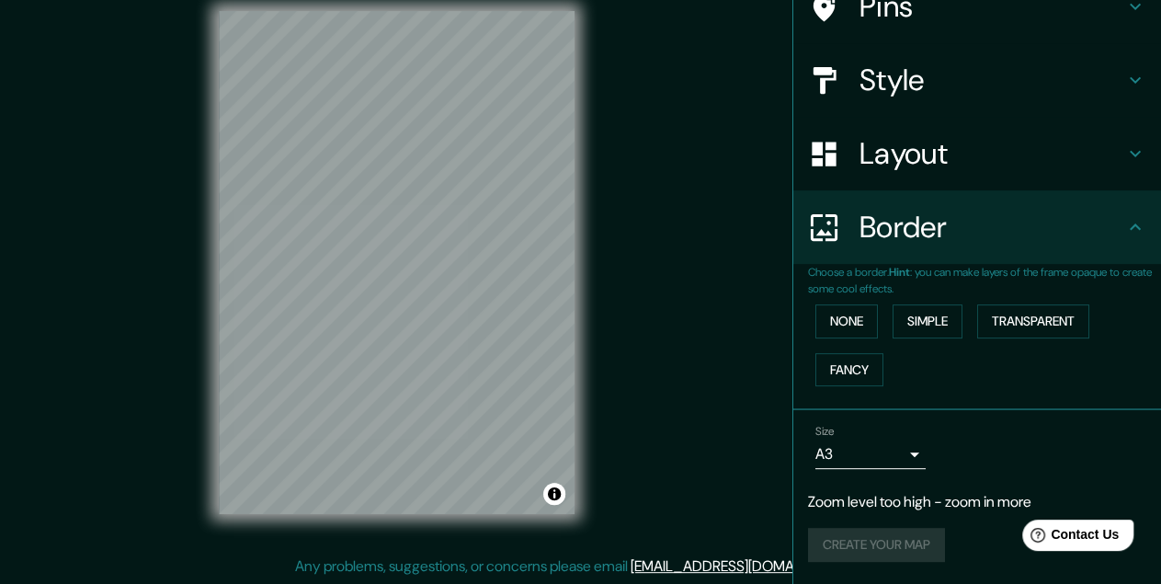
click at [898, 528] on div "Create your map" at bounding box center [977, 545] width 338 height 34
click at [922, 534] on div "Create your map" at bounding box center [977, 545] width 338 height 34
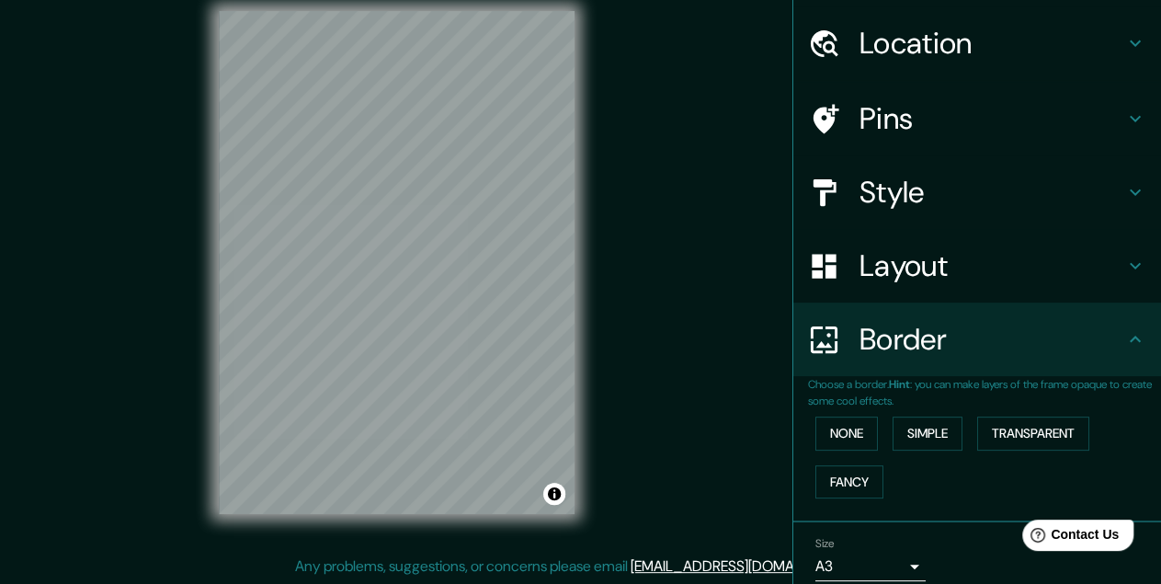
scroll to position [0, 0]
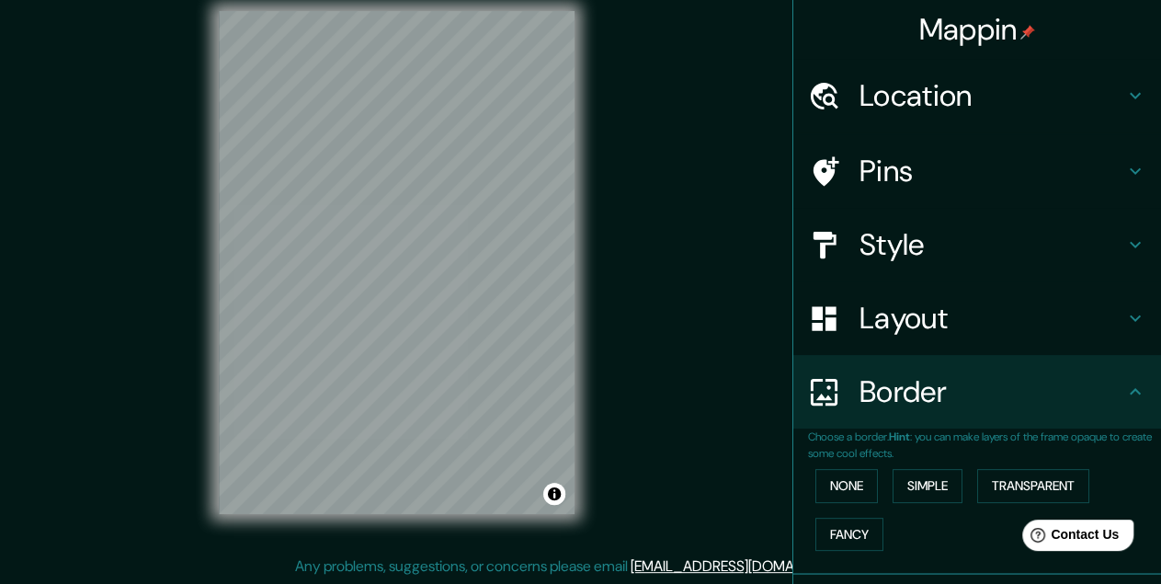
click at [579, 340] on div "© Mapbox © OpenStreetMap Improve this map" at bounding box center [396, 263] width 415 height 585
